Goal: Navigation & Orientation: Go to known website

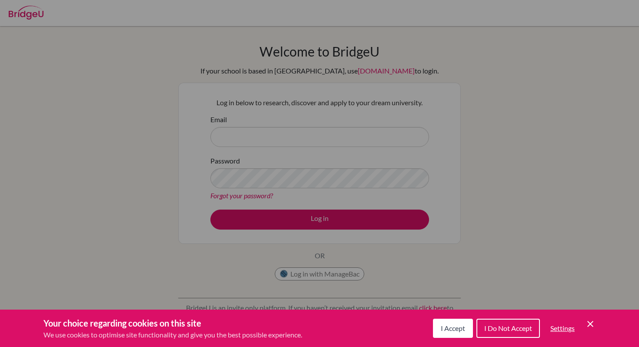
click at [461, 334] on button "I Accept" at bounding box center [453, 328] width 40 height 19
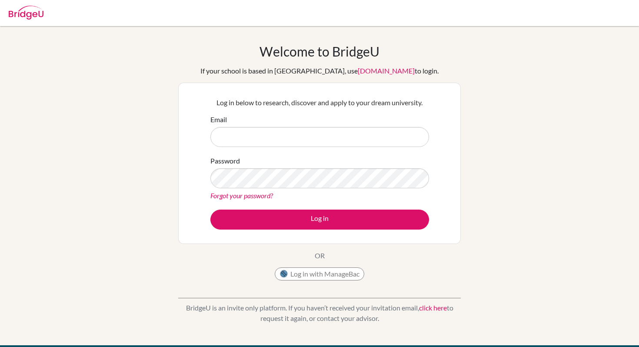
click at [334, 281] on div "Log in with ManageBac" at bounding box center [320, 275] width 90 height 17
click at [336, 277] on button "Log in with ManageBac" at bounding box center [320, 273] width 90 height 13
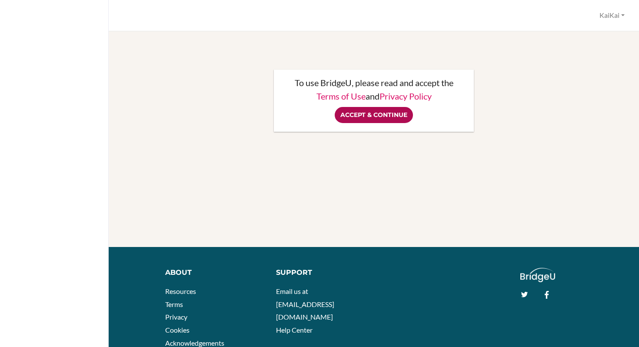
click at [385, 118] on input "Accept & Continue" at bounding box center [374, 115] width 78 height 16
